Goal: Book appointment/travel/reservation

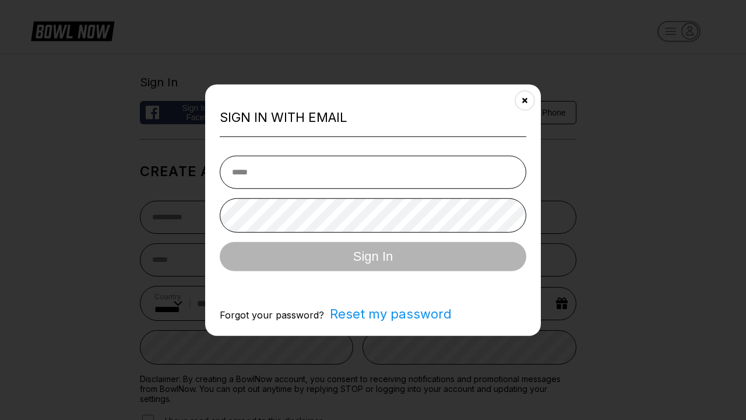
select select "**"
type input "**********"
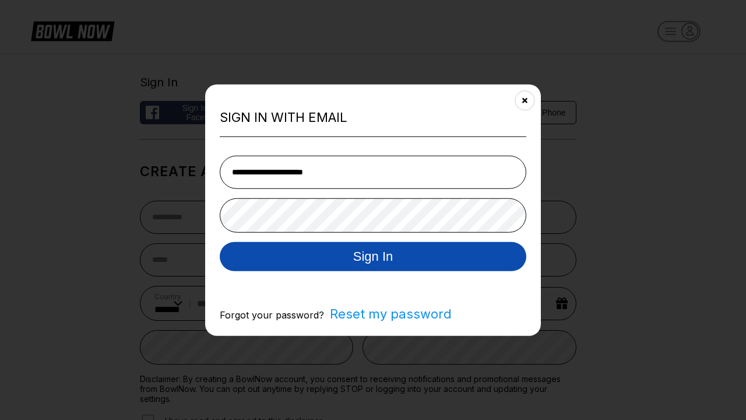
click at [373, 257] on button "Sign In" at bounding box center [373, 255] width 307 height 29
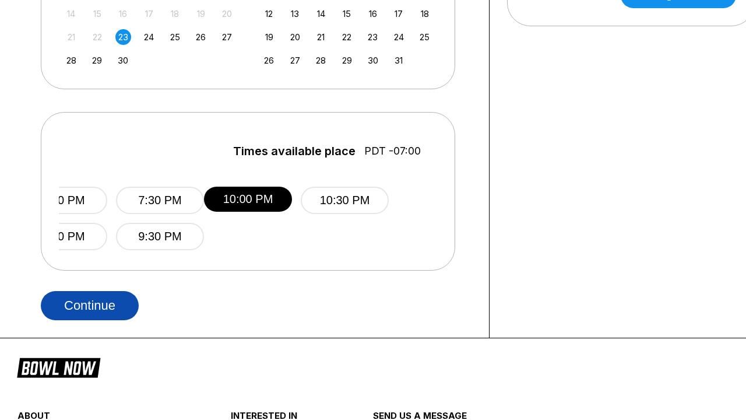
click at [90, 305] on button "Continue" at bounding box center [90, 305] width 98 height 29
